Goal: Task Accomplishment & Management: Manage account settings

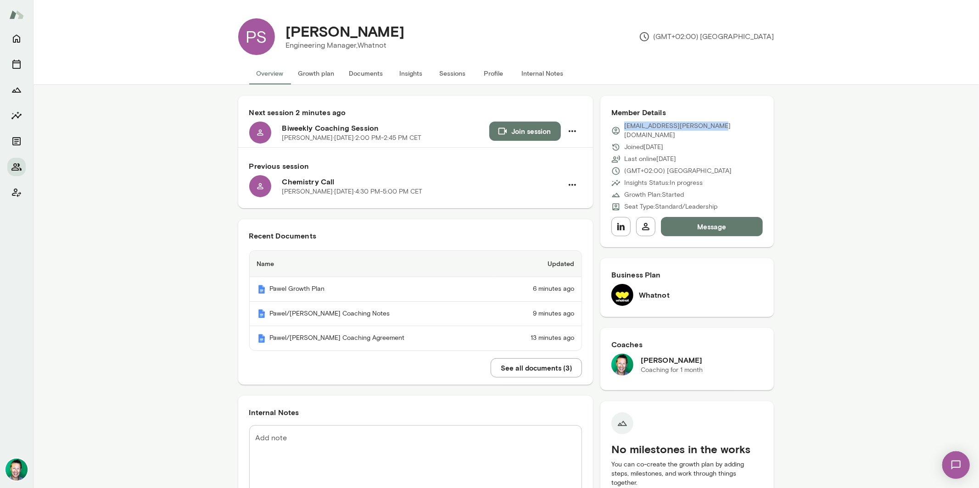
drag, startPoint x: 622, startPoint y: 126, endPoint x: 753, endPoint y: 123, distance: 131.3
click at [753, 123] on div "[EMAIL_ADDRESS][PERSON_NAME][DOMAIN_NAME]" at bounding box center [687, 131] width 152 height 18
copy p "[EMAIL_ADDRESS][PERSON_NAME][DOMAIN_NAME]"
click at [515, 367] on button "See all documents ( 3 )" at bounding box center [536, 368] width 91 height 19
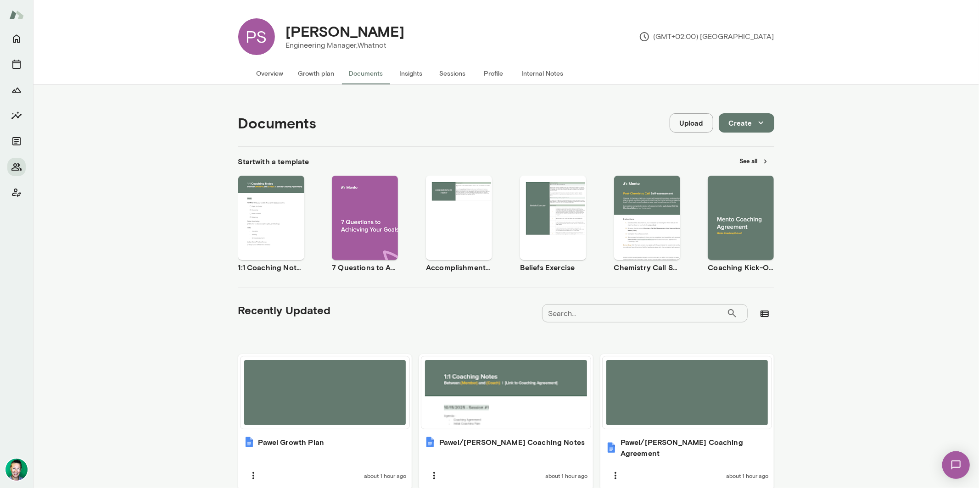
click at [694, 121] on button "Upload" at bounding box center [692, 122] width 44 height 19
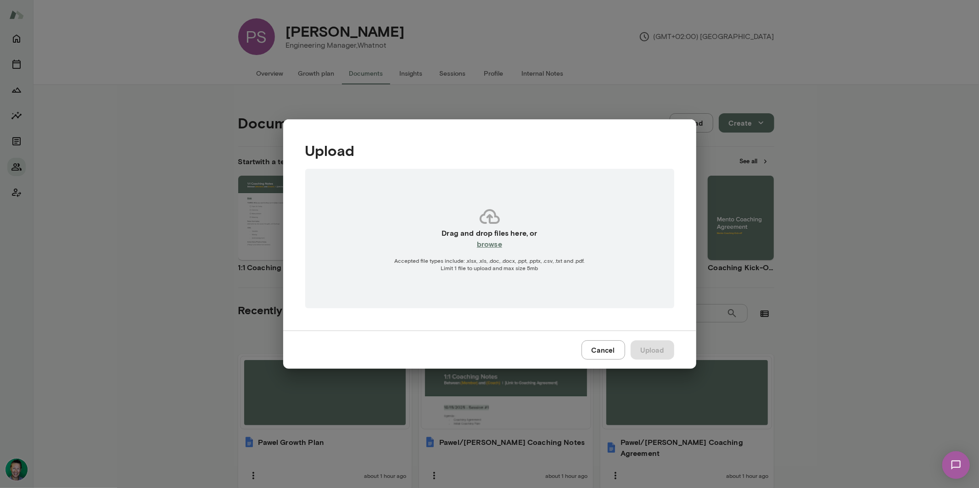
click at [491, 247] on h6 "browse" at bounding box center [489, 244] width 25 height 11
type input "**********"
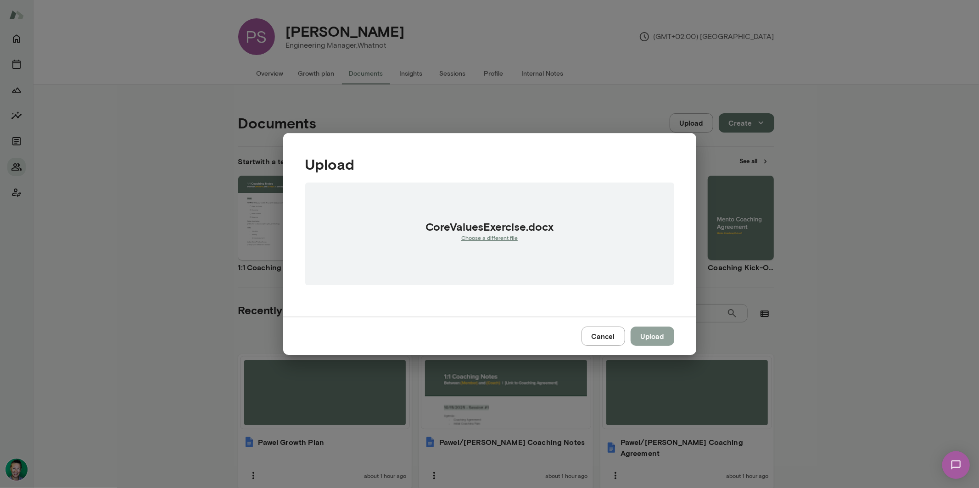
click at [662, 339] on button "Upload" at bounding box center [653, 336] width 44 height 19
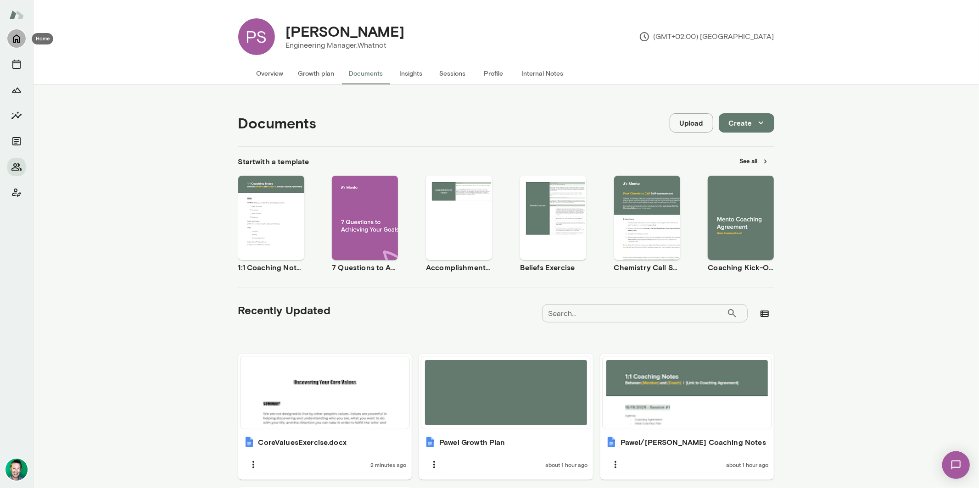
click at [16, 45] on button "Home" at bounding box center [16, 38] width 18 height 18
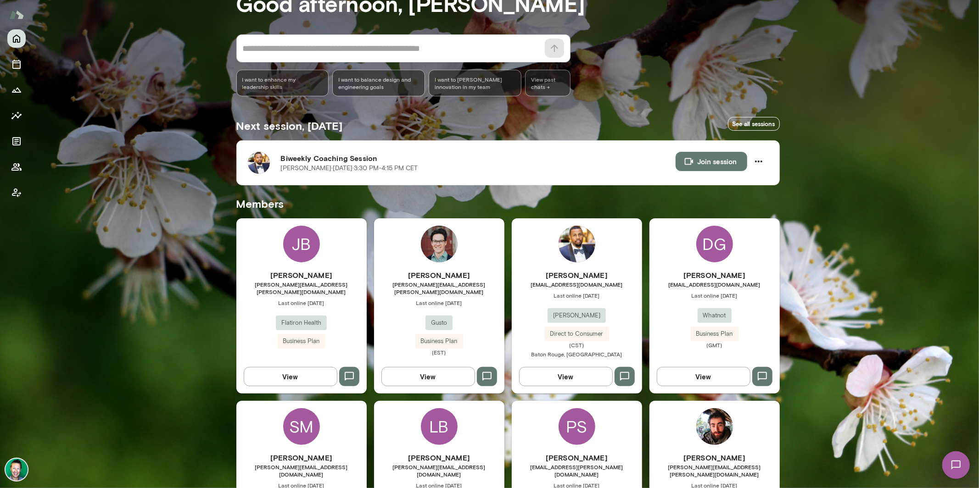
scroll to position [66, 0]
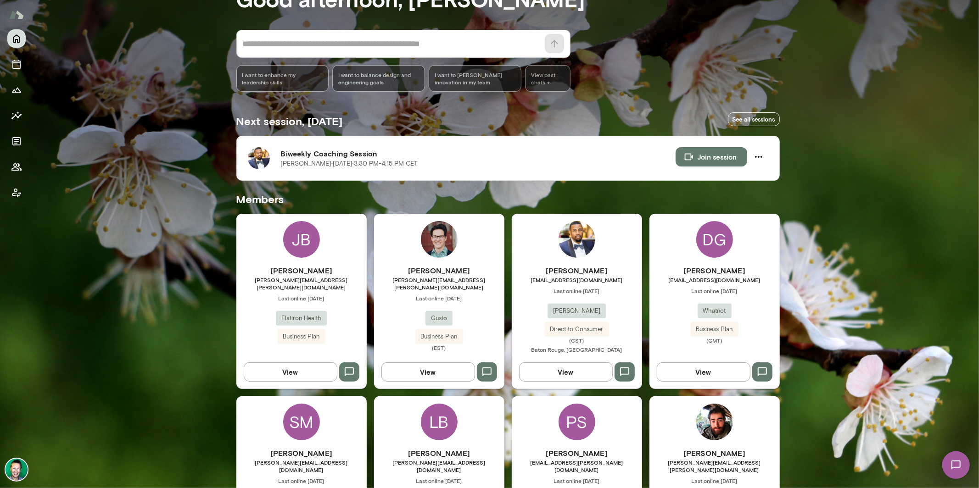
click at [567, 369] on button "View" at bounding box center [566, 372] width 94 height 19
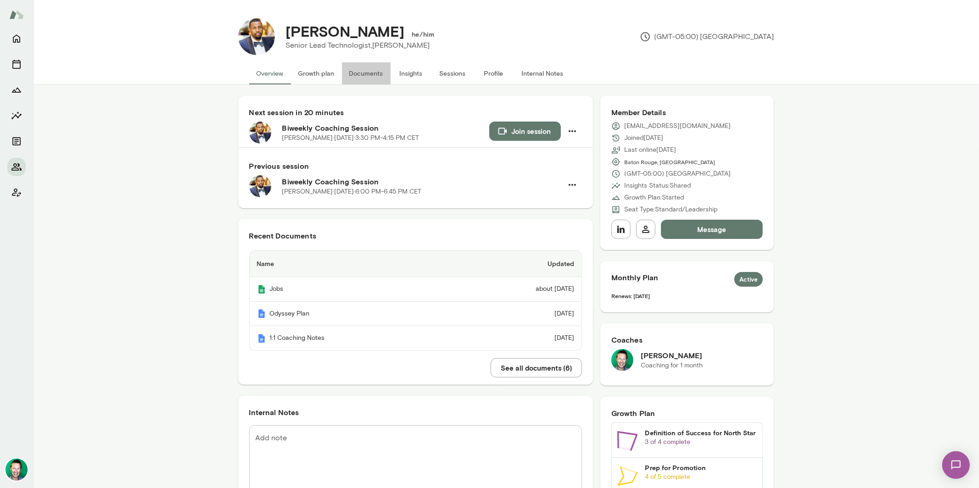
click at [357, 67] on button "Documents" at bounding box center [366, 73] width 49 height 22
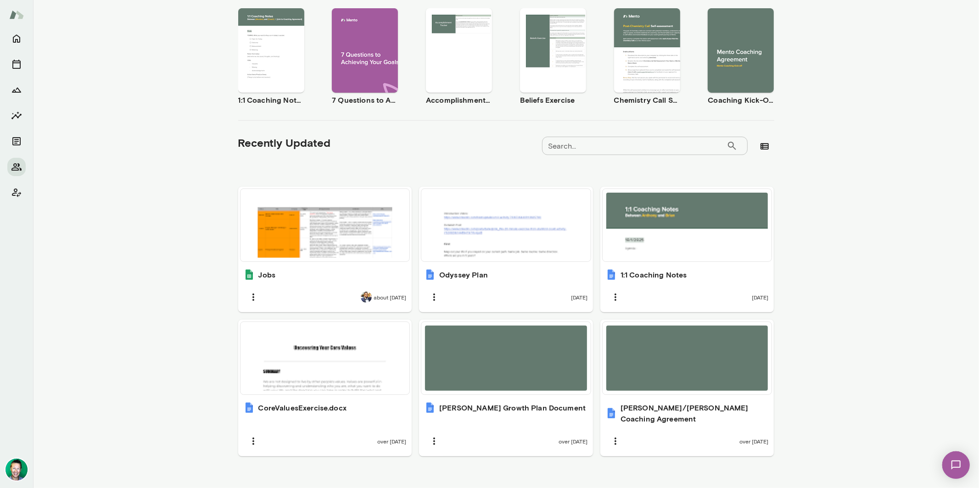
scroll to position [168, 0]
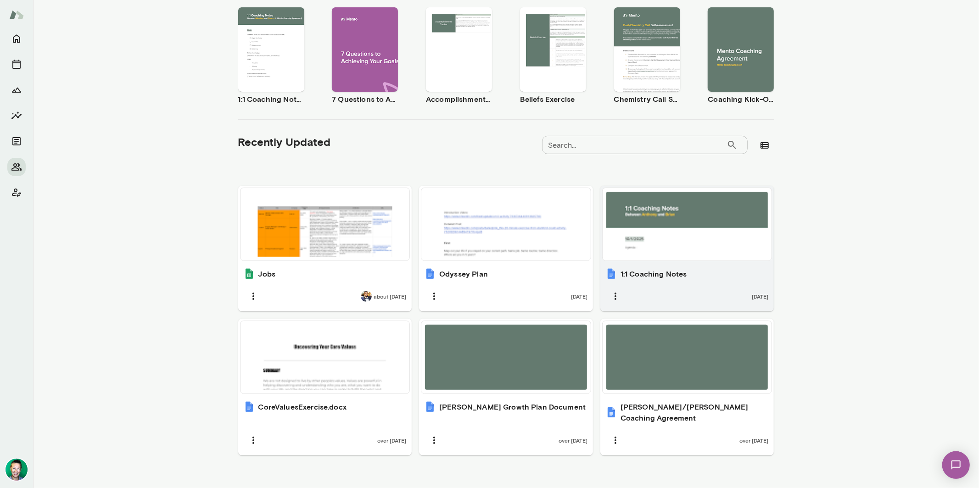
click at [670, 232] on div at bounding box center [687, 224] width 162 height 65
click at [956, 463] on img at bounding box center [956, 465] width 38 height 38
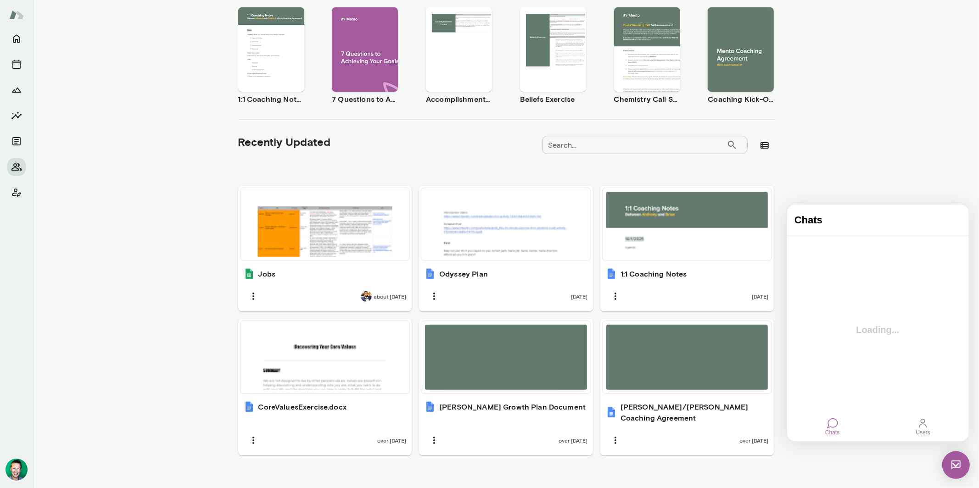
scroll to position [0, 0]
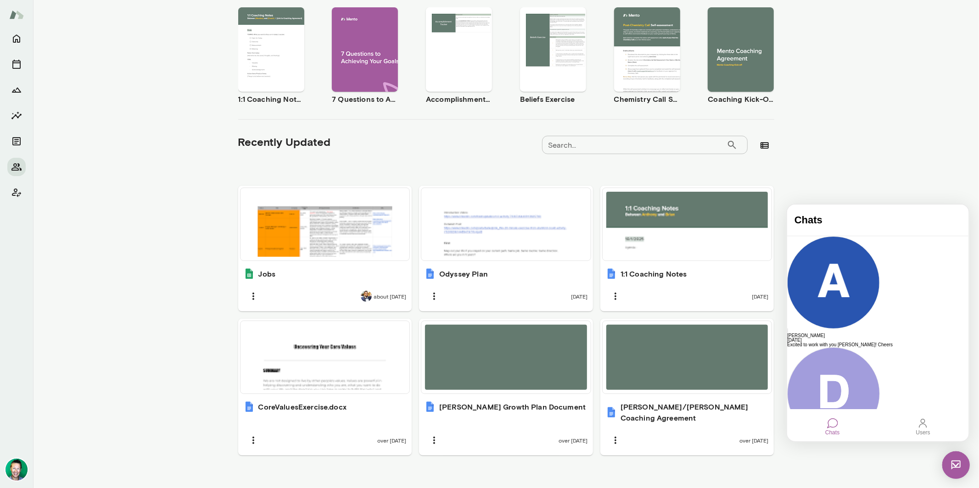
click at [956, 466] on img at bounding box center [956, 465] width 28 height 28
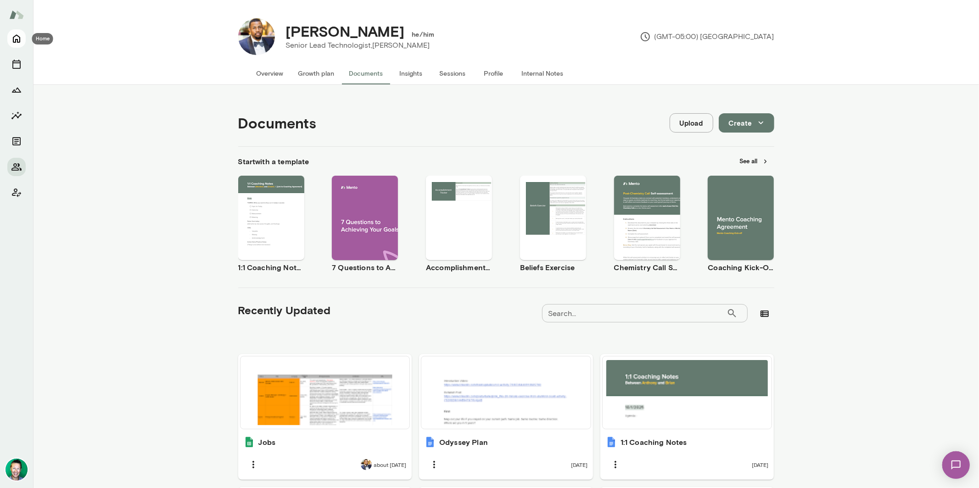
click at [15, 37] on icon "Home" at bounding box center [16, 38] width 11 height 11
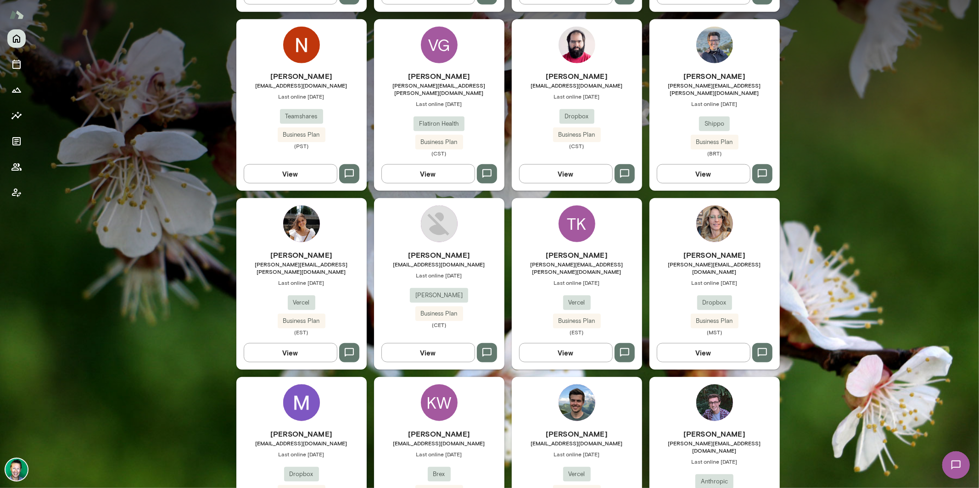
scroll to position [626, 0]
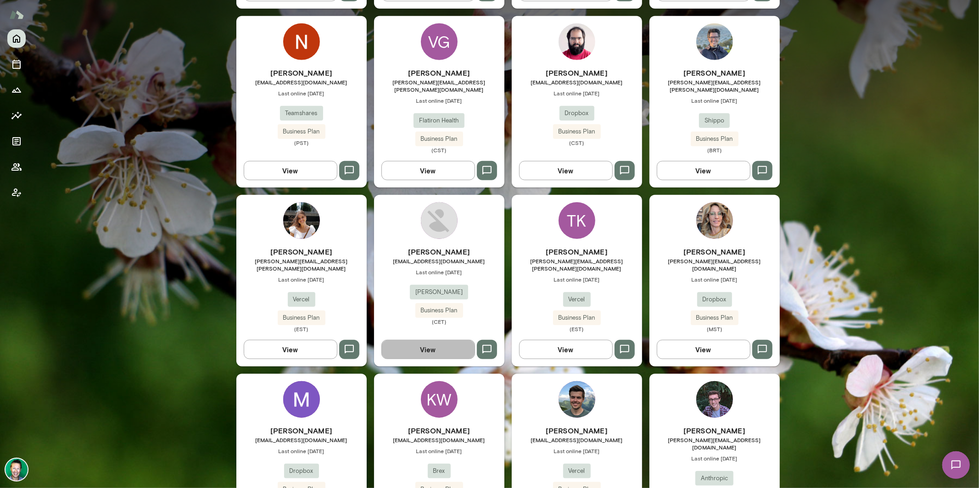
click at [407, 340] on button "View" at bounding box center [428, 349] width 94 height 19
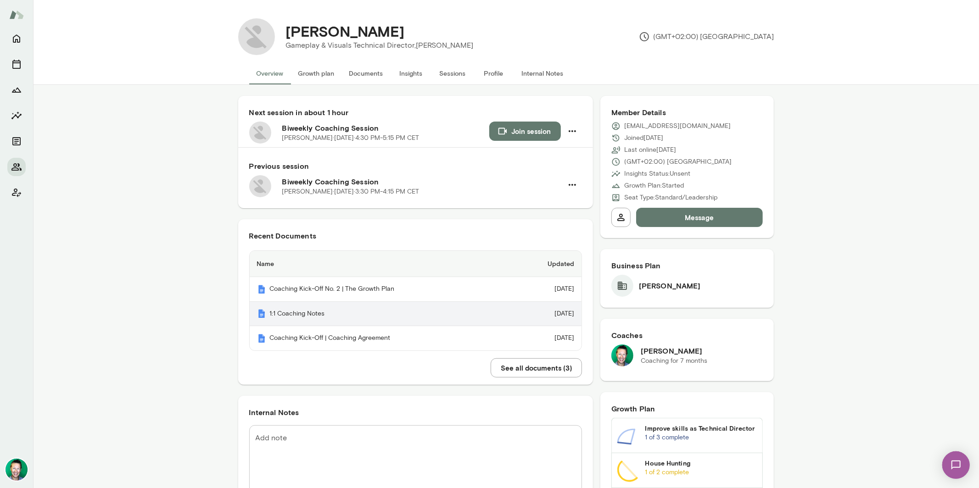
click at [291, 311] on th "1:1 Coaching Notes" at bounding box center [380, 314] width 261 height 25
click at [16, 38] on icon "Home" at bounding box center [16, 38] width 11 height 11
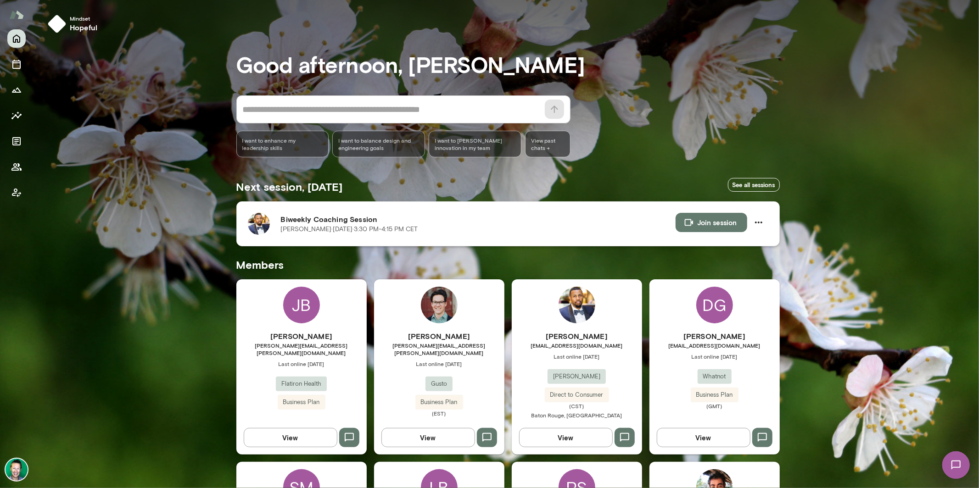
click at [257, 227] on img at bounding box center [259, 224] width 22 height 22
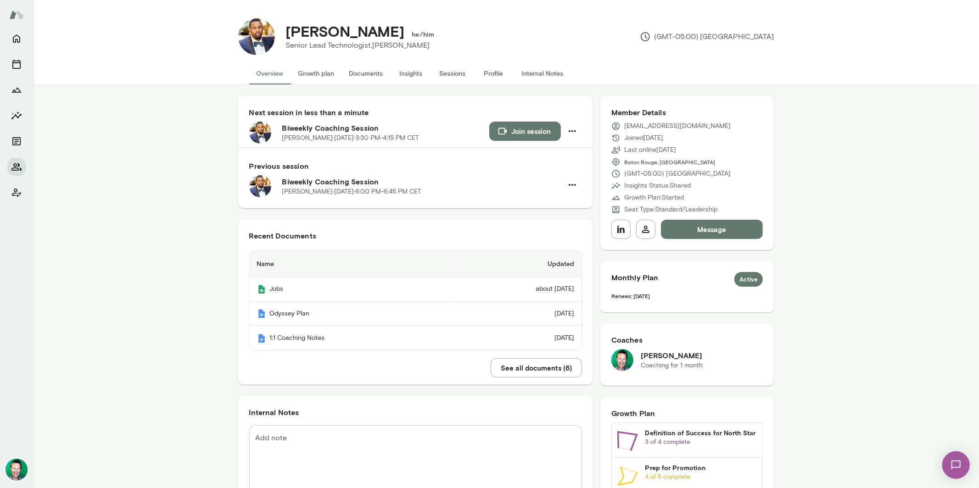
click at [313, 72] on button "Growth plan" at bounding box center [316, 73] width 51 height 22
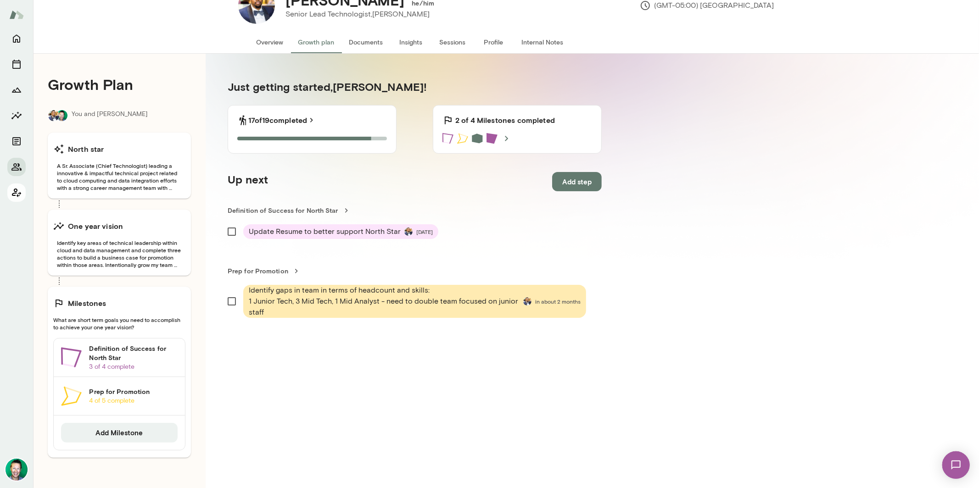
scroll to position [40, 0]
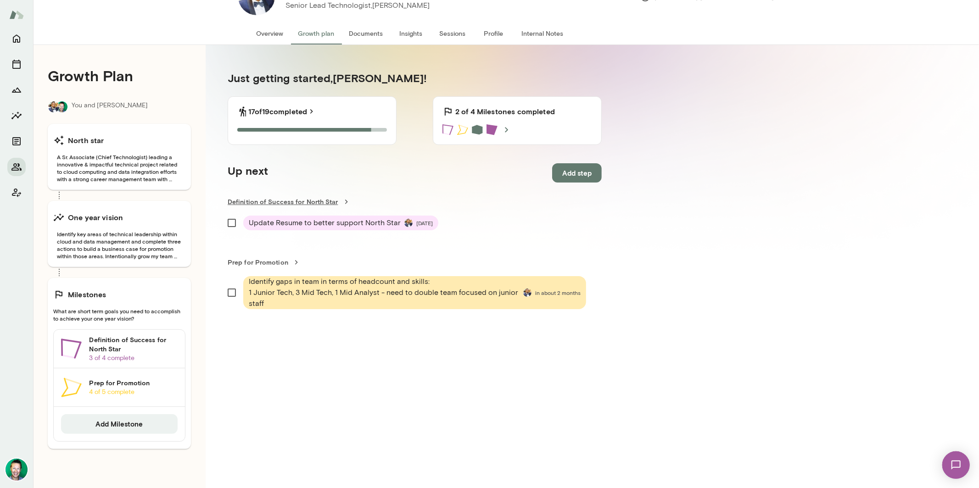
click at [280, 204] on link "Definition of Success for North Star" at bounding box center [415, 201] width 374 height 9
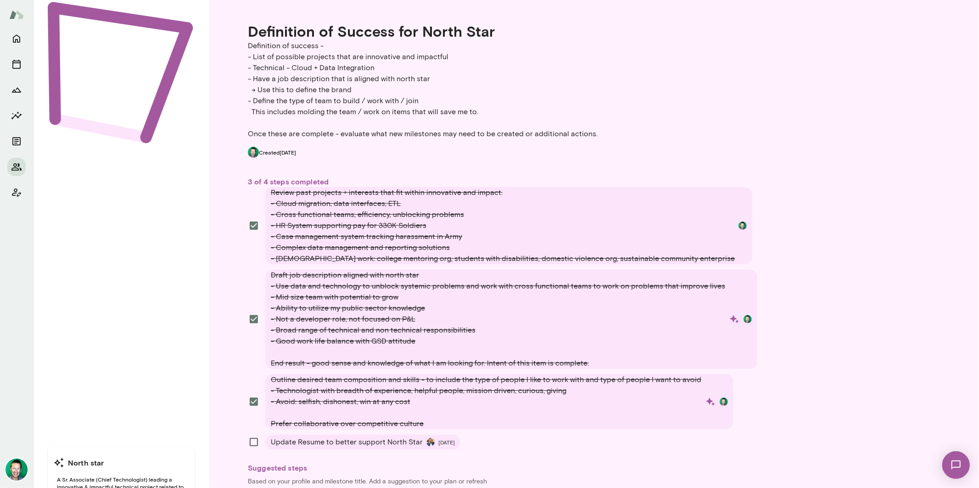
scroll to position [77, 0]
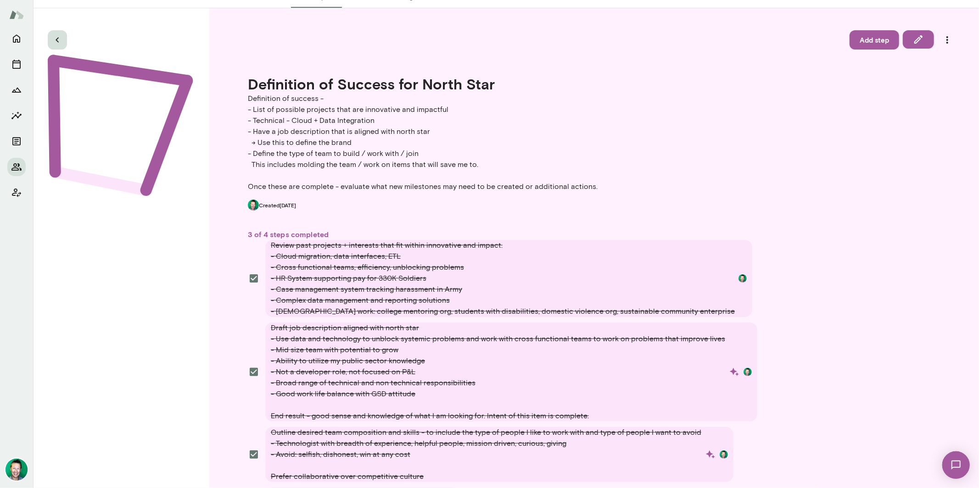
click at [59, 43] on icon "button" at bounding box center [57, 39] width 11 height 11
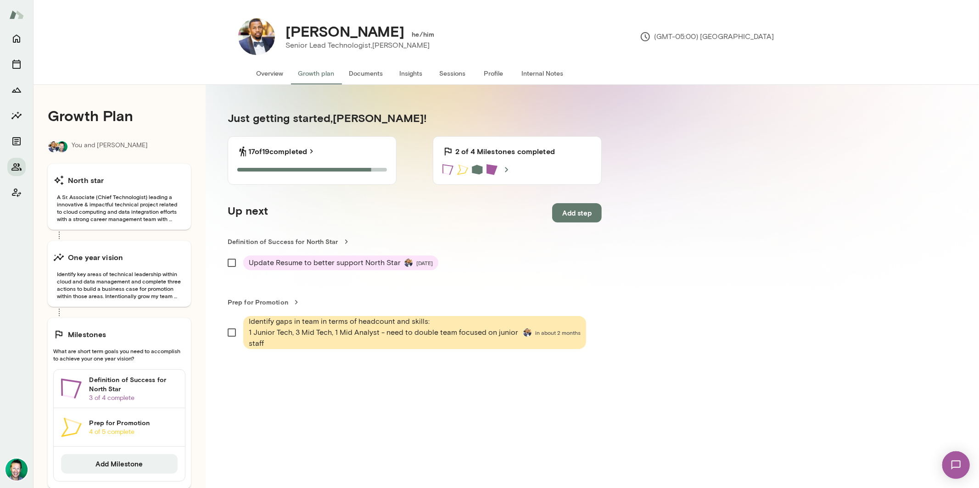
click at [302, 329] on span "Identify gaps in team in terms of headcount and skills: 1 Junior Tech, 3 Mid Te…" at bounding box center [384, 332] width 271 height 33
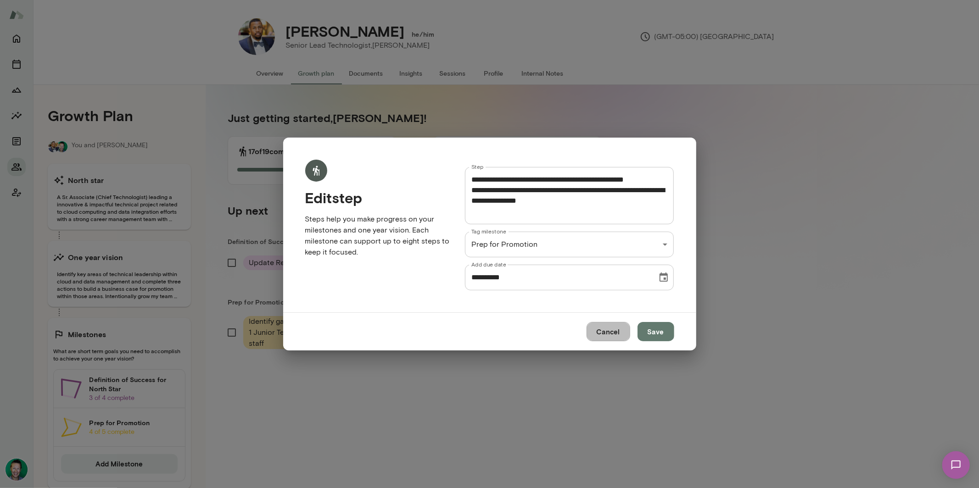
click at [609, 331] on button "Cancel" at bounding box center [609, 331] width 44 height 19
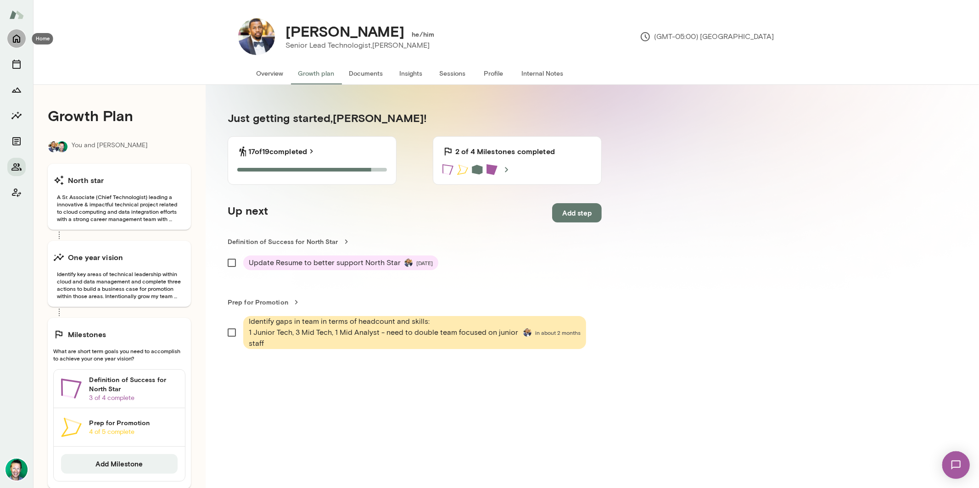
click at [22, 37] on button "Home" at bounding box center [16, 38] width 18 height 18
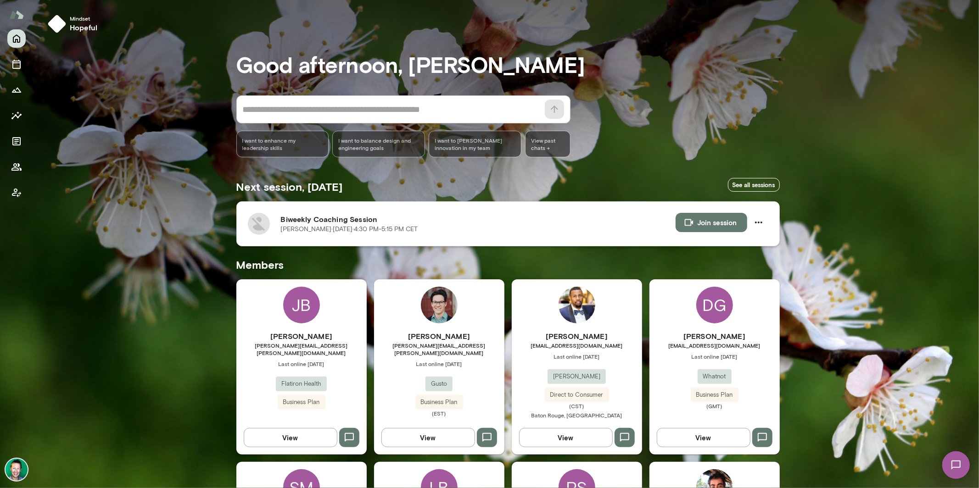
click at [255, 225] on img at bounding box center [259, 224] width 22 height 22
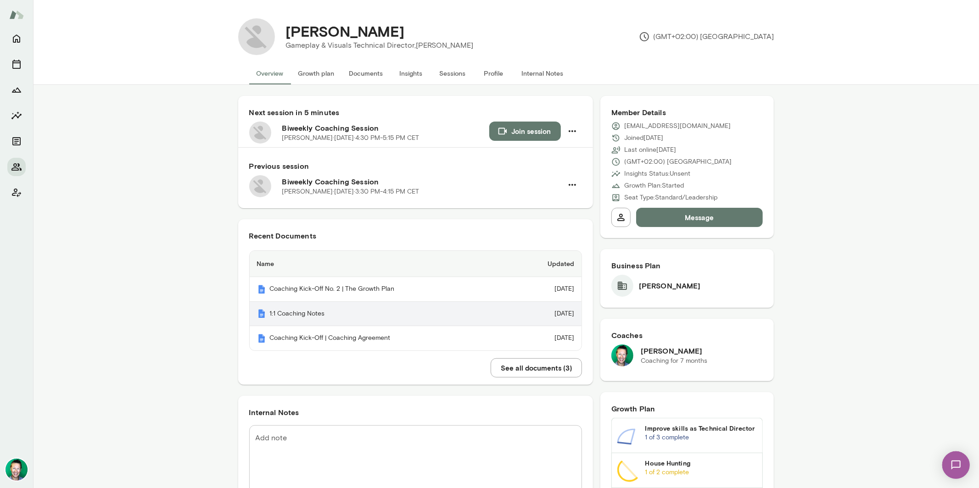
click at [287, 314] on th "1:1 Coaching Notes" at bounding box center [380, 314] width 261 height 25
click at [325, 68] on button "Growth plan" at bounding box center [316, 73] width 51 height 22
